Goal: Entertainment & Leisure: Consume media (video, audio)

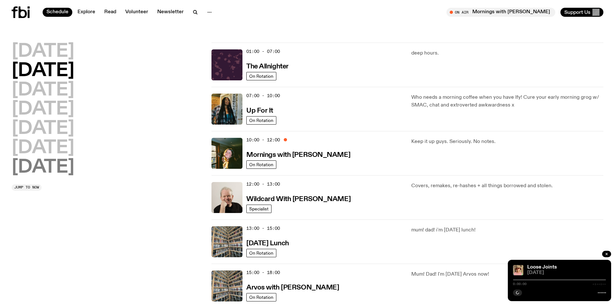
click at [44, 162] on h2 "Sunday" at bounding box center [43, 167] width 63 height 18
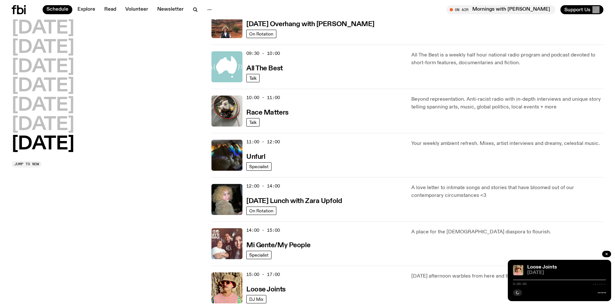
scroll to position [244, 0]
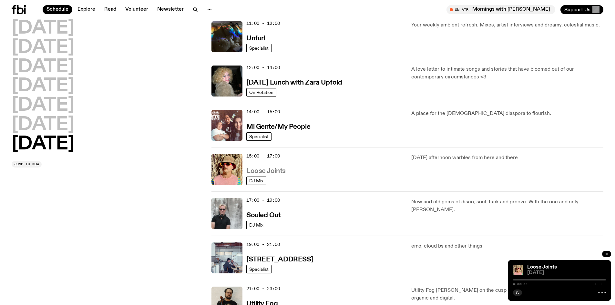
click at [270, 170] on h3 "Loose Joints" at bounding box center [265, 171] width 39 height 7
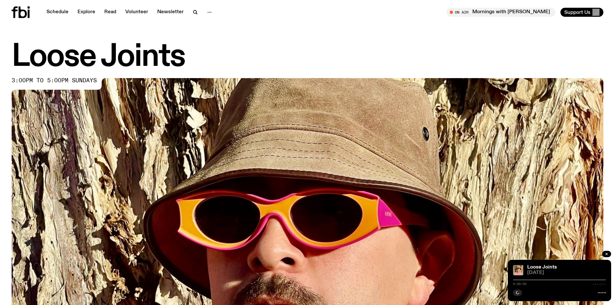
click at [389, 247] on img at bounding box center [307, 244] width 591 height 333
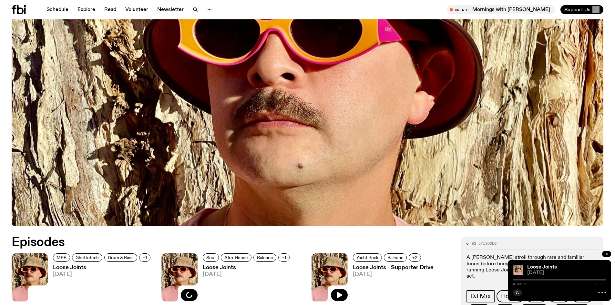
scroll to position [254, 0]
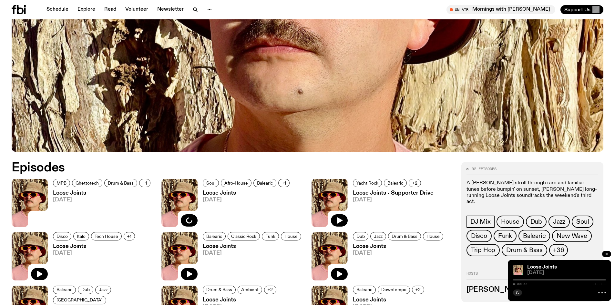
click at [26, 197] on img at bounding box center [30, 203] width 36 height 48
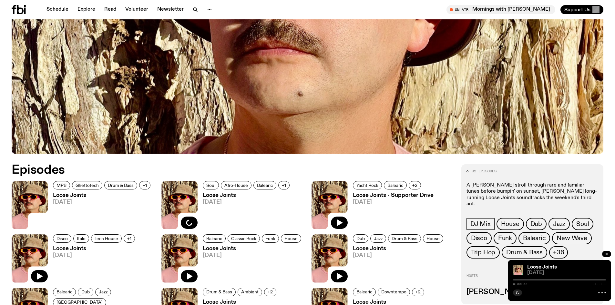
scroll to position [249, 0]
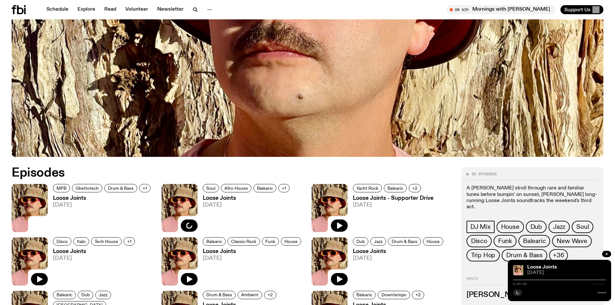
click at [39, 199] on img at bounding box center [30, 208] width 36 height 48
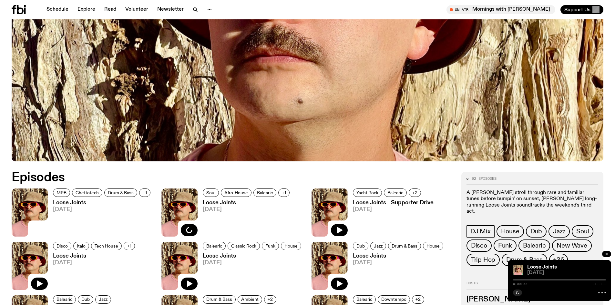
scroll to position [244, 0]
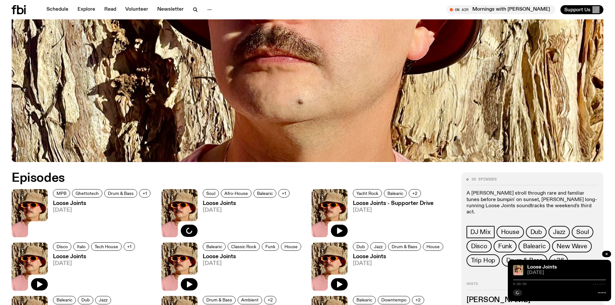
click at [243, 209] on span "[DATE]" at bounding box center [247, 209] width 89 height 5
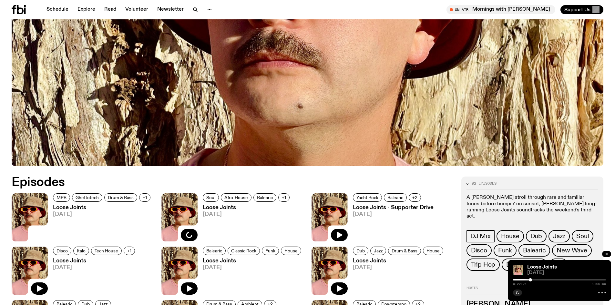
scroll to position [238, 0]
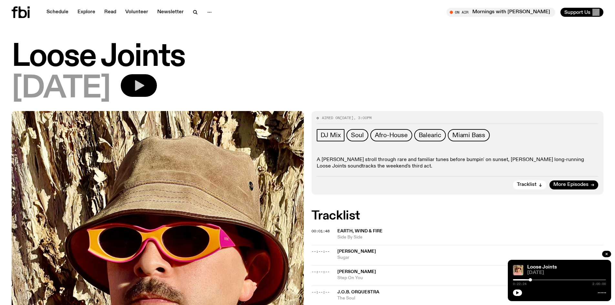
click at [157, 88] on button "button" at bounding box center [139, 85] width 36 height 23
